Goal: Task Accomplishment & Management: Complete application form

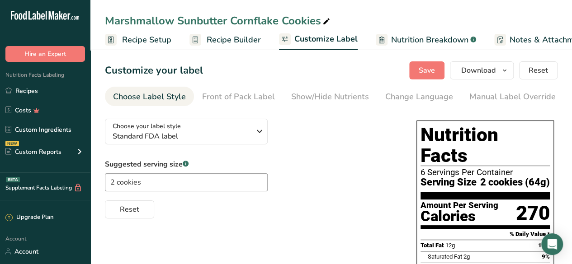
scroll to position [0, 132]
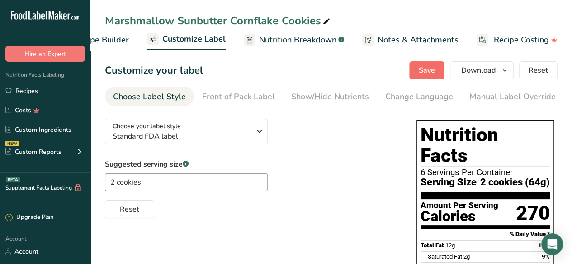
drag, startPoint x: 409, startPoint y: 67, endPoint x: 433, endPoint y: 72, distance: 24.5
click at [433, 72] on div "Customize your label Save Download Choose what to show on your downloaded label…" at bounding box center [331, 70] width 452 height 18
click at [433, 72] on span "Save" at bounding box center [426, 70] width 16 height 11
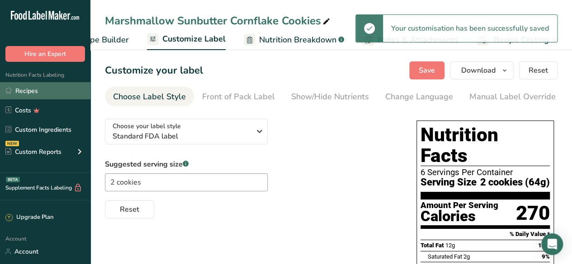
click at [52, 89] on link "Recipes" at bounding box center [45, 90] width 90 height 17
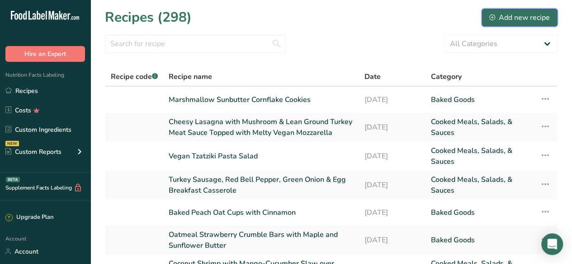
click at [515, 17] on div "Add new recipe" at bounding box center [519, 17] width 61 height 11
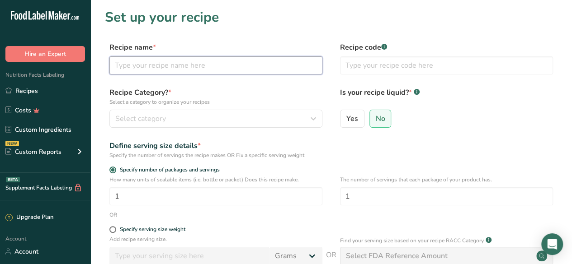
click at [163, 68] on input "text" at bounding box center [215, 65] width 213 height 18
paste input "Strawberry White Chocolate Bark with Freeze-Dried Strawberries and Fresh Sliced…"
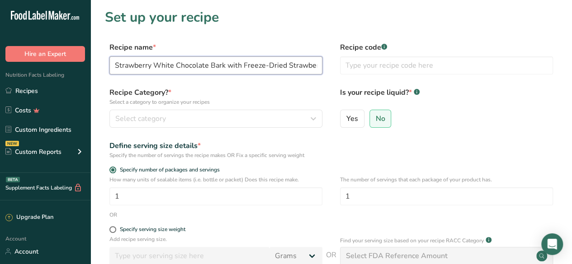
scroll to position [0, 110]
type input "Strawberry White Chocolate Bark with Freeze-Dried Strawberries and Fresh Sliced…"
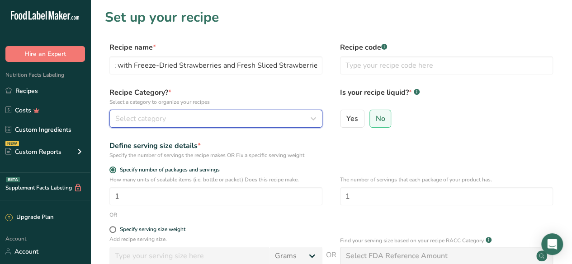
scroll to position [0, 0]
click at [202, 119] on div "Select category" at bounding box center [213, 118] width 196 height 11
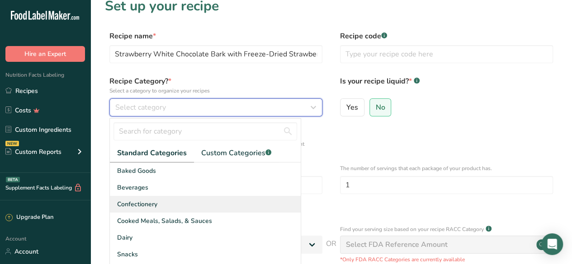
scroll to position [12, 0]
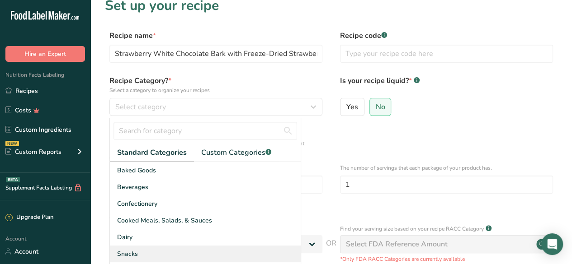
click at [174, 248] on div "Snacks" at bounding box center [205, 254] width 191 height 17
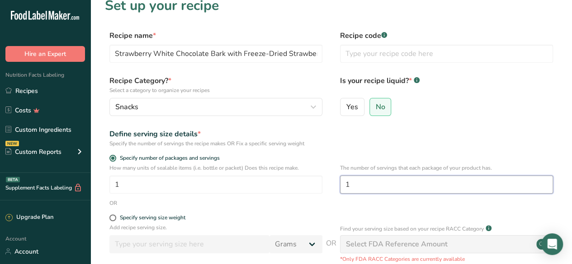
click at [377, 188] on input "1" at bounding box center [446, 185] width 213 height 18
type input "6"
click at [392, 139] on div "Define serving size details * Specify the number of servings the recipe makes O…" at bounding box center [331, 138] width 452 height 19
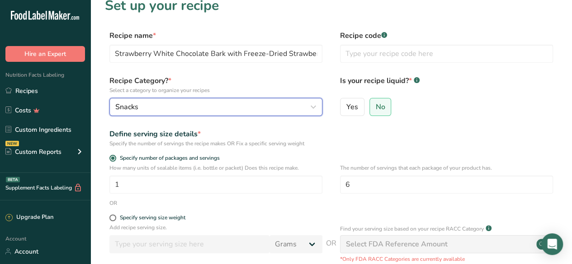
click at [265, 113] on button "Snacks" at bounding box center [215, 107] width 213 height 18
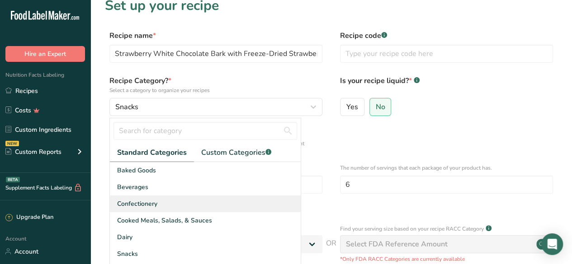
click at [205, 206] on div "Confectionery" at bounding box center [205, 204] width 191 height 17
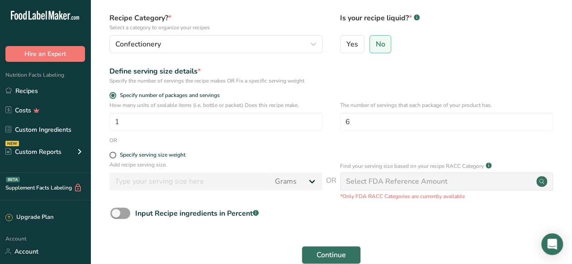
scroll to position [76, 0]
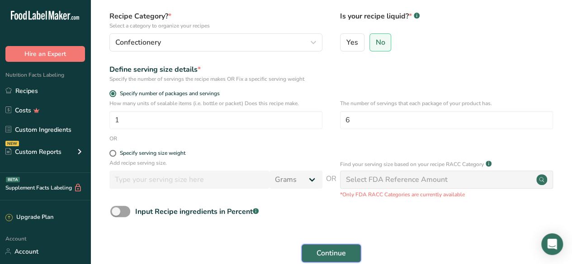
click at [330, 253] on span "Continue" at bounding box center [330, 253] width 29 height 11
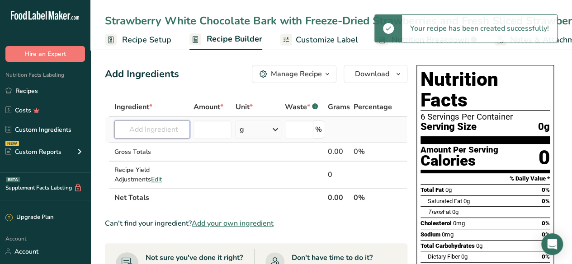
click at [149, 132] on input "text" at bounding box center [151, 130] width 75 height 18
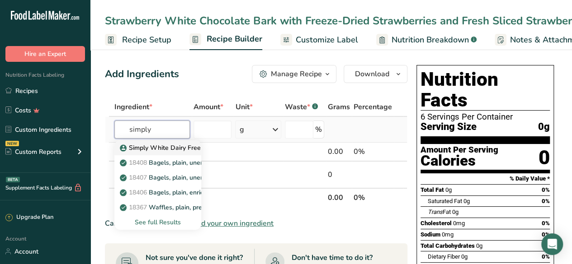
type input "simply"
click at [160, 146] on p "Simply White Dairy Free Chocolate Bar" at bounding box center [183, 147] width 122 height 9
type input "Simply White Dairy Free Chocolate Bar"
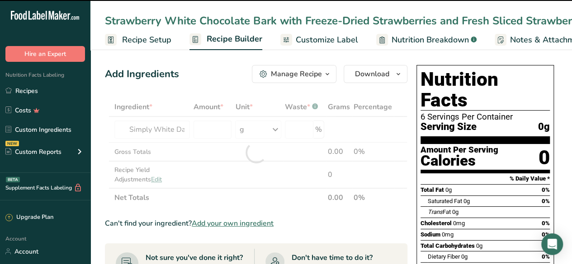
type input "0"
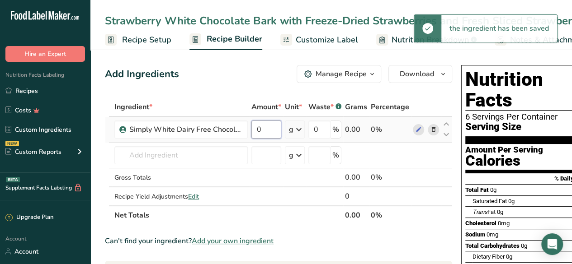
click at [276, 128] on input "0" at bounding box center [266, 130] width 30 height 18
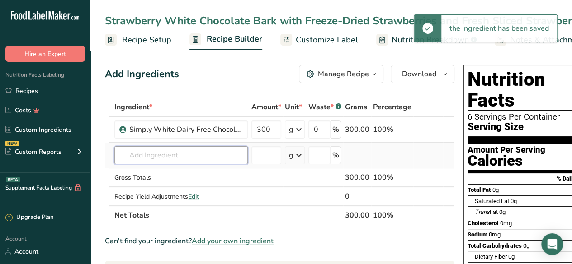
click at [208, 151] on div "Ingredient * Amount * Unit * Waste * .a-a{fill:#347362;}.b-a{fill:#fff;} Grams …" at bounding box center [279, 161] width 349 height 127
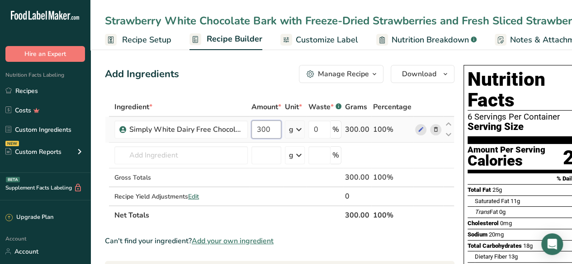
click at [274, 129] on input "300" at bounding box center [266, 130] width 30 height 18
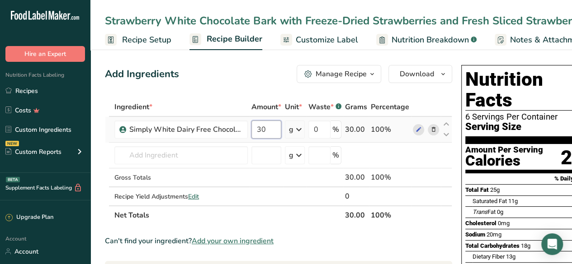
type input "3"
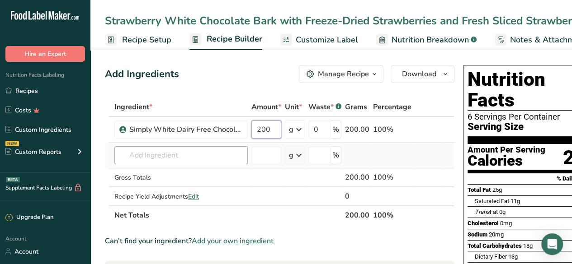
type input "200"
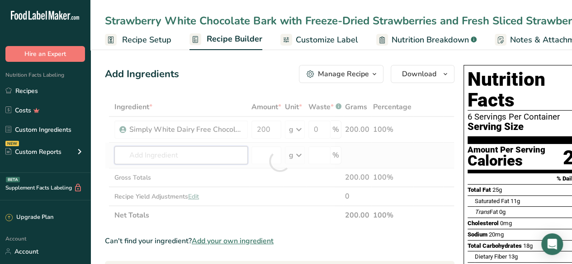
click at [193, 156] on div "Ingredient * Amount * Unit * Waste * .a-a{fill:#347362;}.b-a{fill:#fff;} Grams …" at bounding box center [279, 161] width 349 height 127
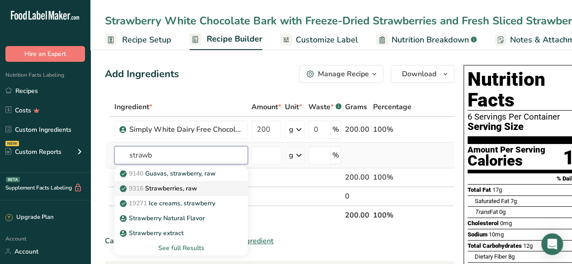
type input "strawb"
click at [211, 185] on div "9316 Strawberries, raw" at bounding box center [174, 188] width 104 height 9
type input "Strawberries, raw"
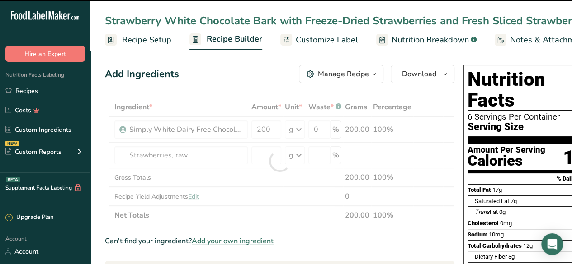
type input "0"
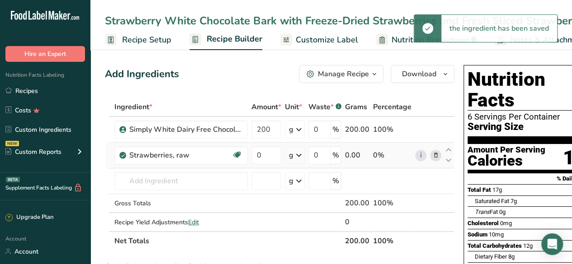
click at [305, 156] on td "g Portions 1 cup, halves 1 cup, pureed 1 cup, sliced See more Weight Units g kg…" at bounding box center [294, 156] width 23 height 26
click at [290, 155] on div "g" at bounding box center [291, 155] width 5 height 11
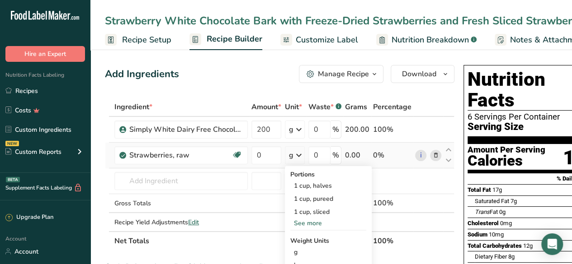
click at [318, 223] on div "See more" at bounding box center [328, 223] width 76 height 9
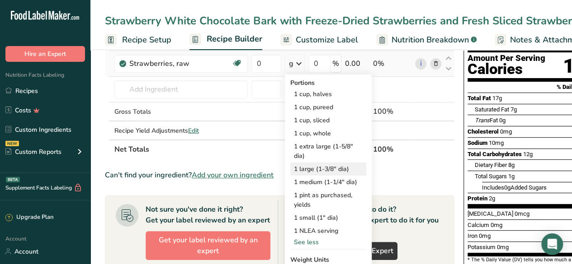
scroll to position [92, 0]
click at [345, 164] on div "1 large (1-3/8" dia)" at bounding box center [328, 168] width 76 height 13
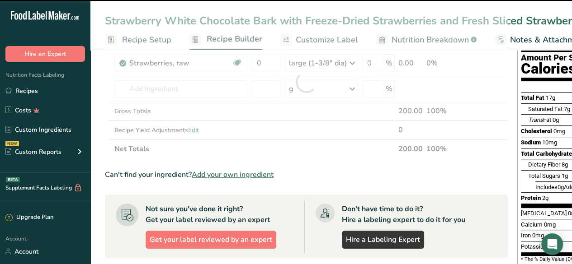
scroll to position [0, 0]
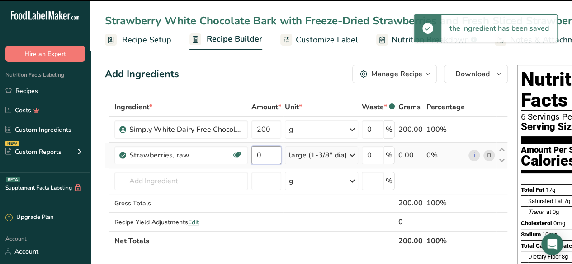
click at [271, 155] on input "0" at bounding box center [266, 155] width 30 height 18
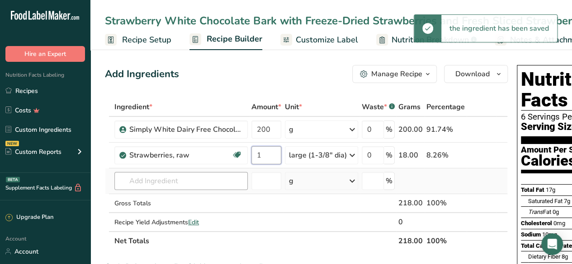
type input "1"
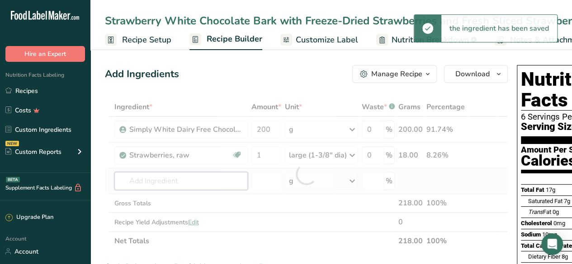
click at [198, 182] on div "Ingredient * Amount * Unit * Waste * .a-a{fill:#347362;}.b-a{fill:#fff;} Grams …" at bounding box center [306, 174] width 403 height 153
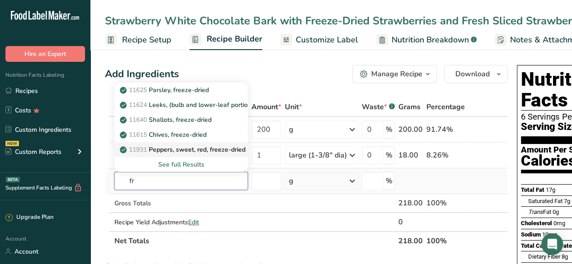
type input "f"
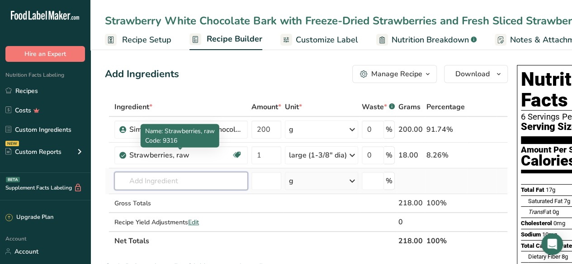
type input "t"
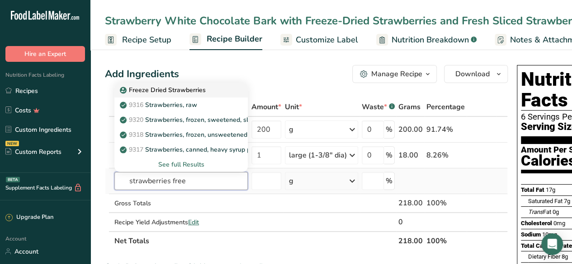
type input "strawberries free"
click at [222, 91] on div "Freeze Dried Strawberries" at bounding box center [174, 89] width 104 height 9
type input "Freeze Dried Strawberries"
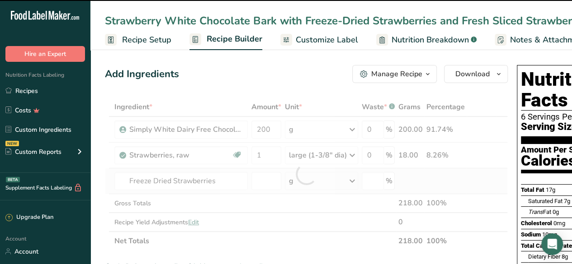
type input "0"
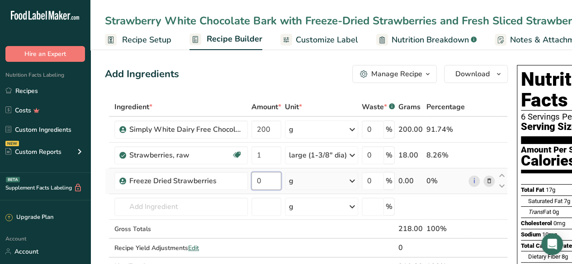
click at [273, 185] on input "0" at bounding box center [266, 181] width 30 height 18
type input "12"
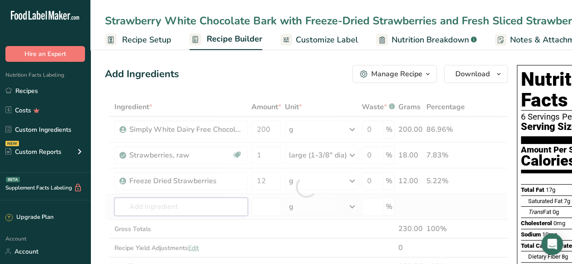
click at [200, 204] on div "Ingredient * Amount * Unit * Waste * .a-a{fill:#347362;}.b-a{fill:#fff;} Grams …" at bounding box center [306, 187] width 403 height 179
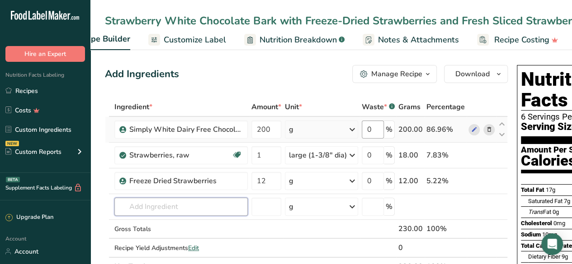
scroll to position [0, 83]
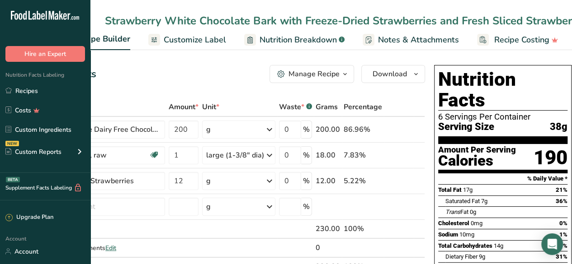
click at [194, 46] on span "Customize Label" at bounding box center [195, 40] width 62 height 12
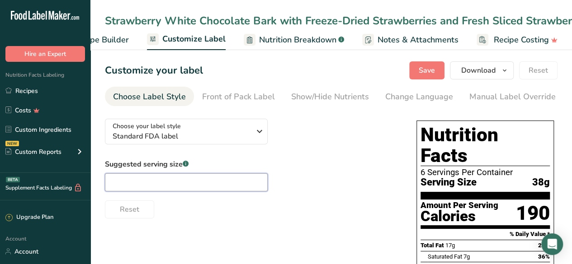
click at [169, 181] on input "text" at bounding box center [186, 183] width 163 height 18
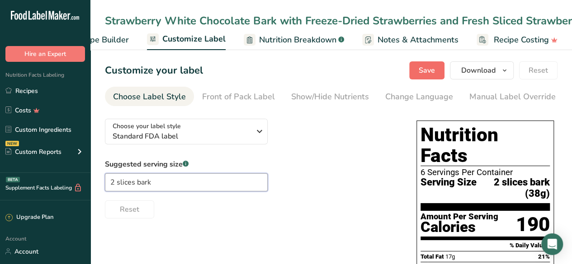
type input "2 slices bark"
click at [433, 64] on button "Save" at bounding box center [426, 70] width 35 height 18
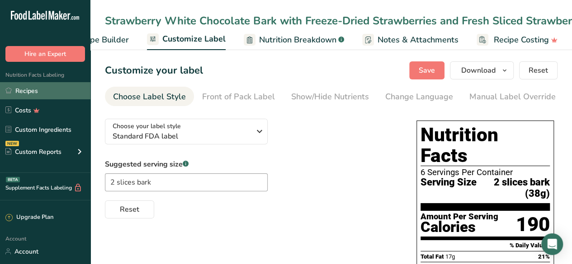
click at [57, 87] on link "Recipes" at bounding box center [45, 90] width 90 height 17
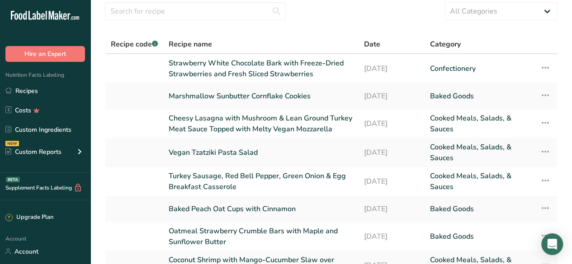
scroll to position [60, 0]
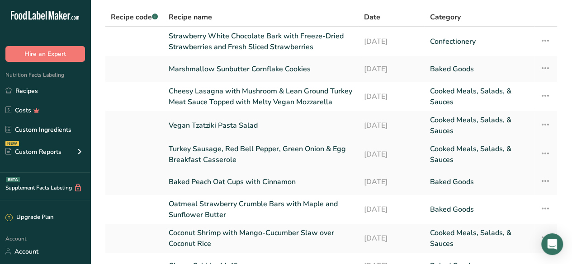
click at [221, 157] on link "Turkey Sausage, Red Bell Pepper, Green Onion & Egg Breakfast Casserole" at bounding box center [261, 155] width 184 height 22
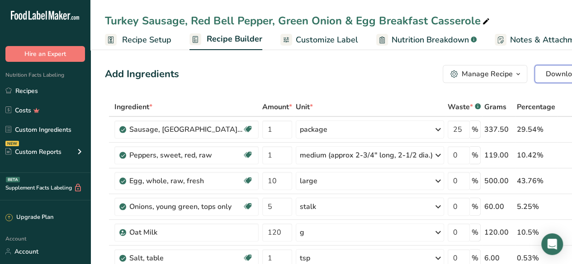
click at [551, 69] on span "Download" at bounding box center [562, 74] width 34 height 11
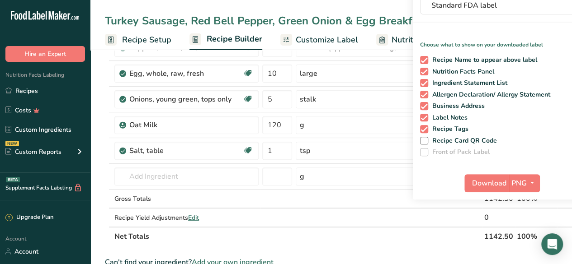
scroll to position [108, 0]
click at [475, 188] on span "Download" at bounding box center [489, 183] width 34 height 11
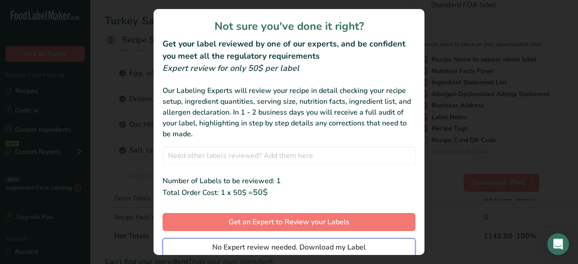
click at [333, 252] on span "No Expert review needed. Download my Label" at bounding box center [289, 247] width 154 height 11
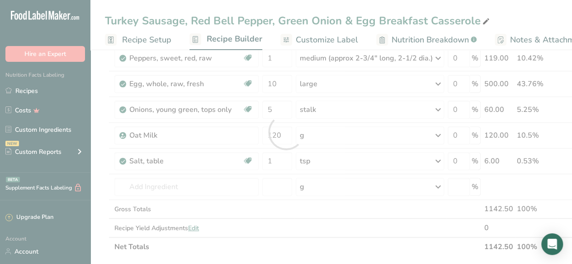
scroll to position [0, 0]
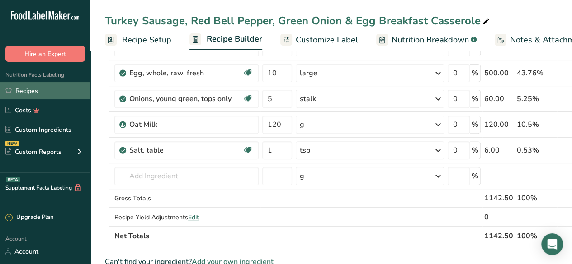
click at [51, 91] on link "Recipes" at bounding box center [45, 90] width 90 height 17
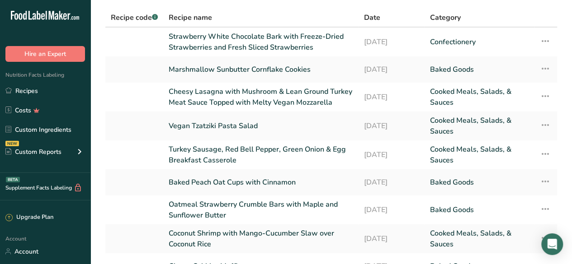
scroll to position [63, 0]
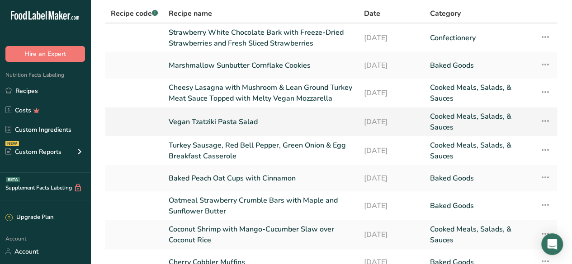
click at [229, 122] on link "Vegan Tzatziki Pasta Salad" at bounding box center [261, 122] width 184 height 22
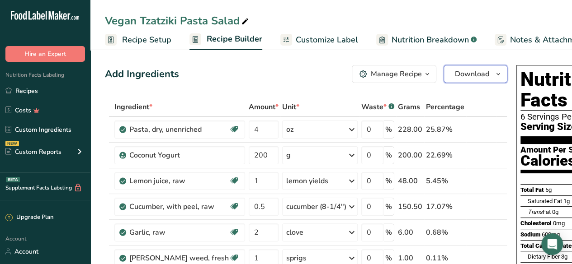
click at [455, 73] on span "Download" at bounding box center [472, 74] width 34 height 11
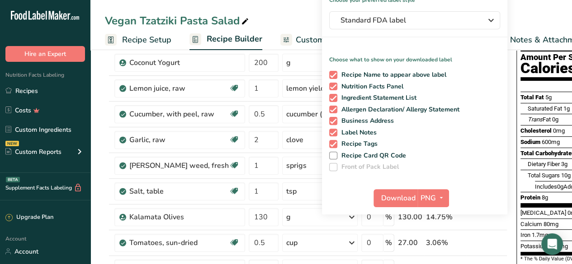
scroll to position [93, 0]
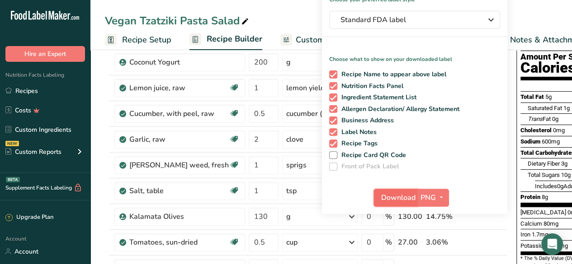
click at [381, 201] on span "Download" at bounding box center [398, 198] width 34 height 11
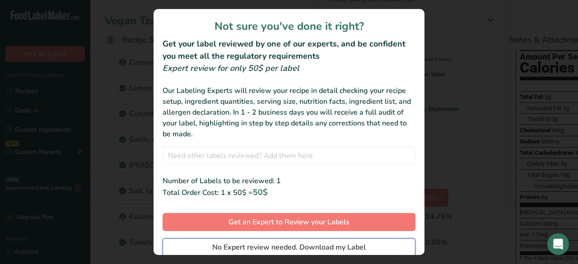
click at [287, 243] on span "No Expert review needed. Download my Label" at bounding box center [289, 247] width 154 height 11
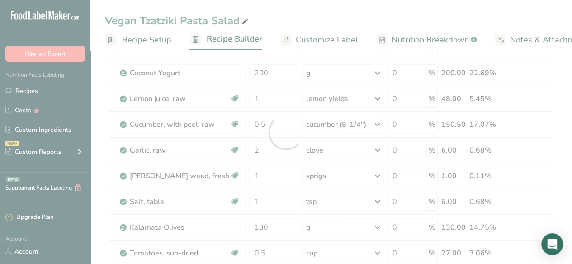
scroll to position [0, 0]
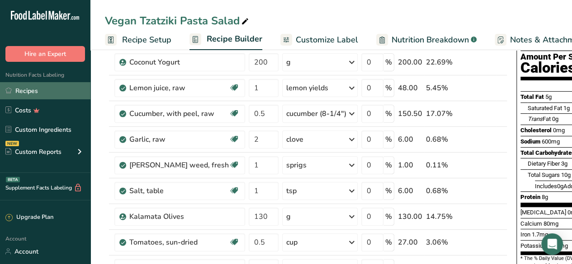
click at [45, 90] on link "Recipes" at bounding box center [45, 90] width 90 height 17
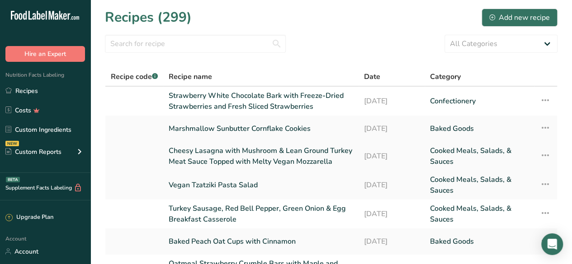
click at [262, 152] on link "Cheesy Lasagna with Mushroom & Lean Ground Turkey Meat Sauce Topped with Melty …" at bounding box center [261, 157] width 184 height 22
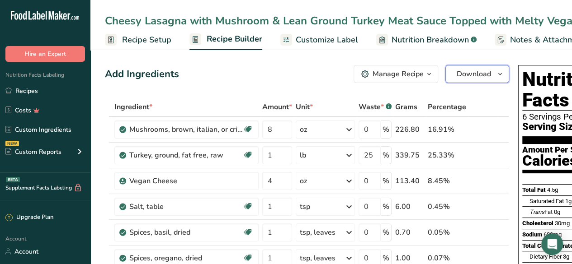
click at [468, 77] on span "Download" at bounding box center [473, 74] width 34 height 11
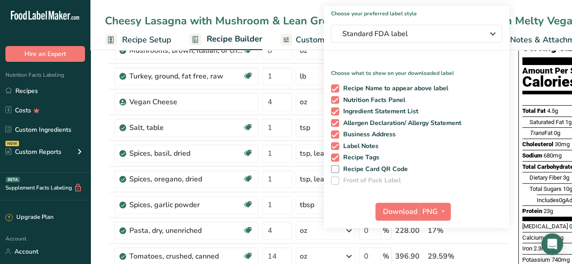
scroll to position [80, 0]
click at [390, 212] on span "Download" at bounding box center [400, 211] width 34 height 11
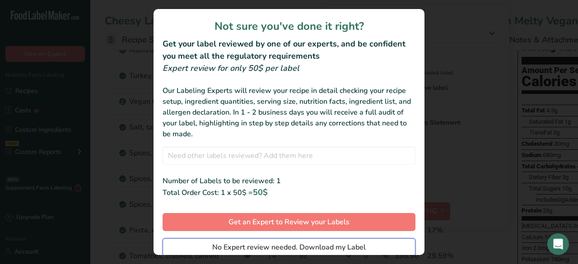
click at [325, 250] on span "No Expert review needed. Download my Label" at bounding box center [289, 247] width 154 height 11
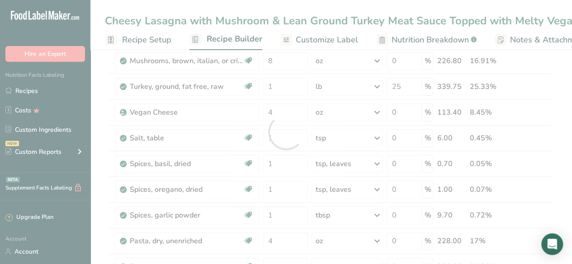
scroll to position [0, 0]
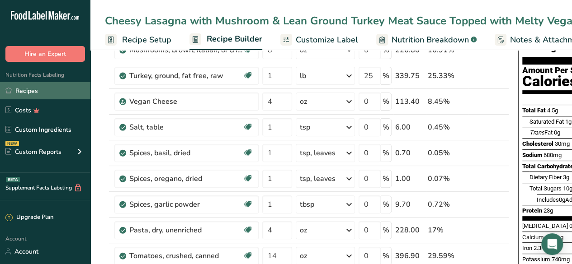
click at [44, 90] on link "Recipes" at bounding box center [45, 90] width 90 height 17
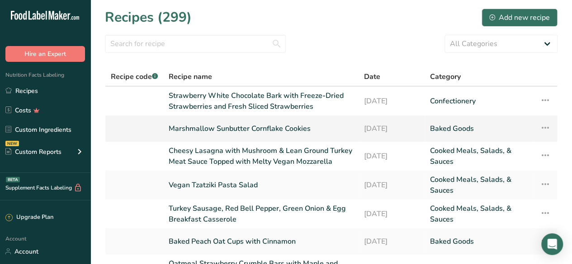
click at [241, 128] on link "Marshmallow Sunbutter Cornflake Cookies" at bounding box center [261, 128] width 184 height 19
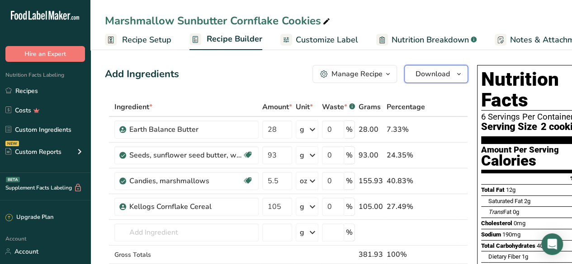
click at [428, 76] on span "Download" at bounding box center [432, 74] width 34 height 11
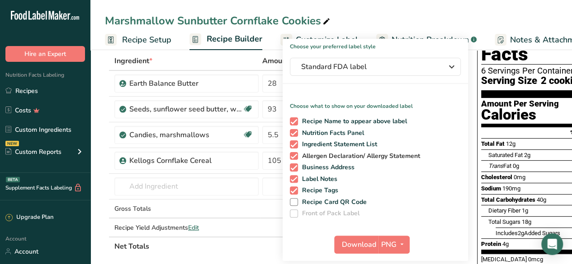
scroll to position [47, 0]
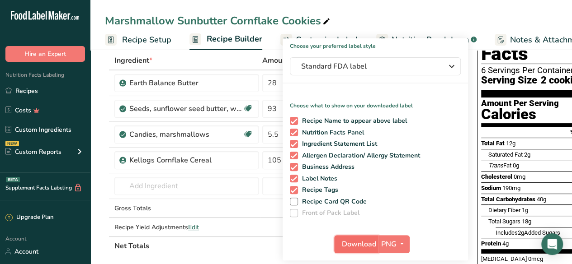
click at [351, 241] on span "Download" at bounding box center [359, 244] width 34 height 11
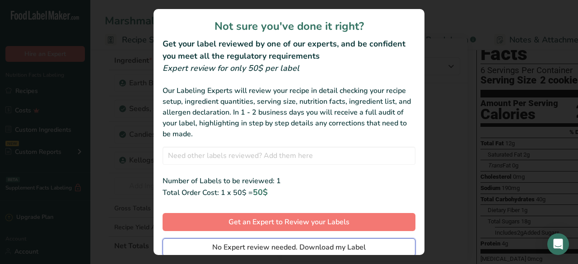
click at [337, 250] on span "No Expert review needed. Download my Label" at bounding box center [289, 247] width 154 height 11
